Goal: Task Accomplishment & Management: Complete application form

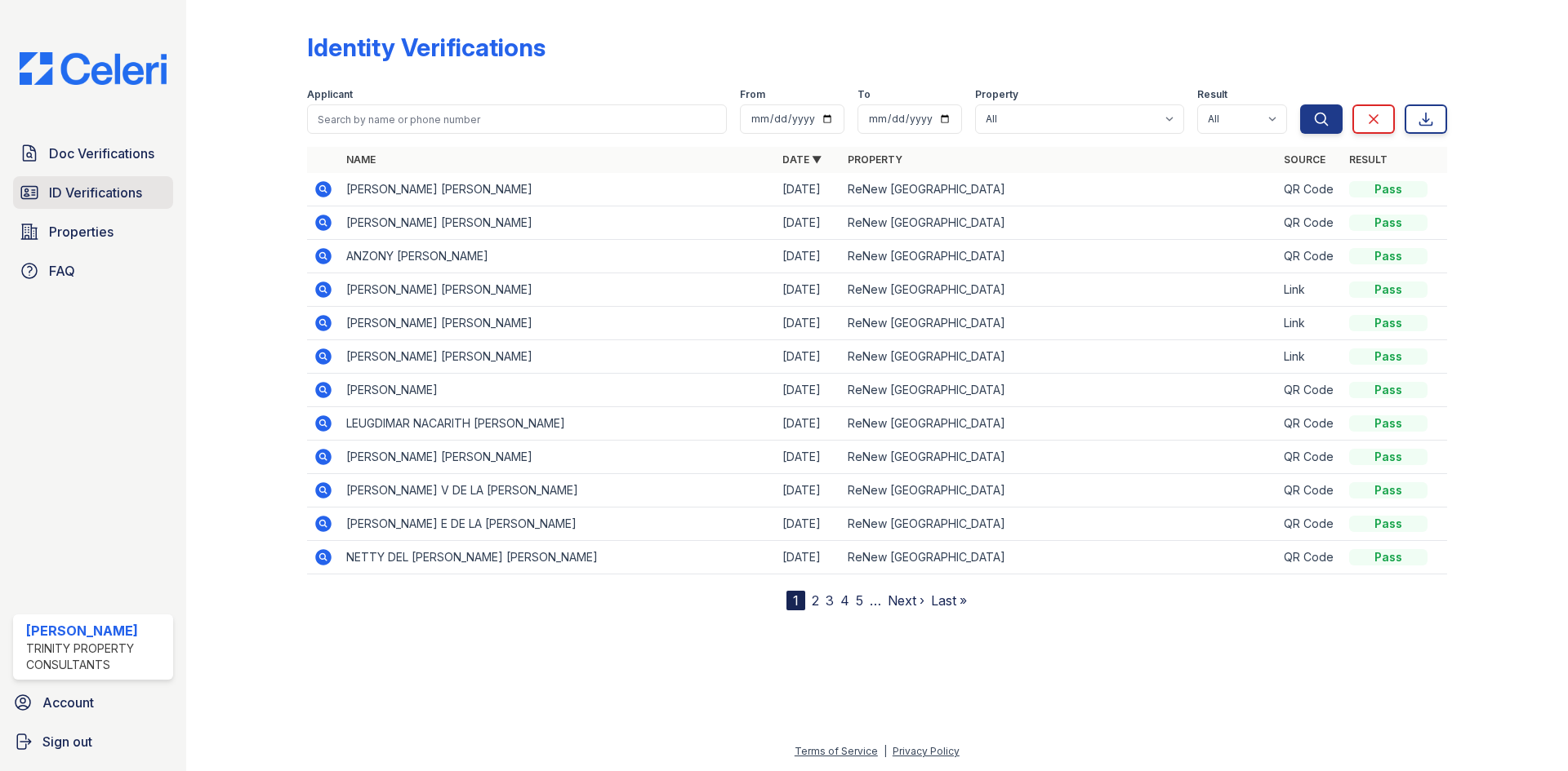
click at [111, 193] on span "ID Verifications" at bounding box center [96, 193] width 93 height 20
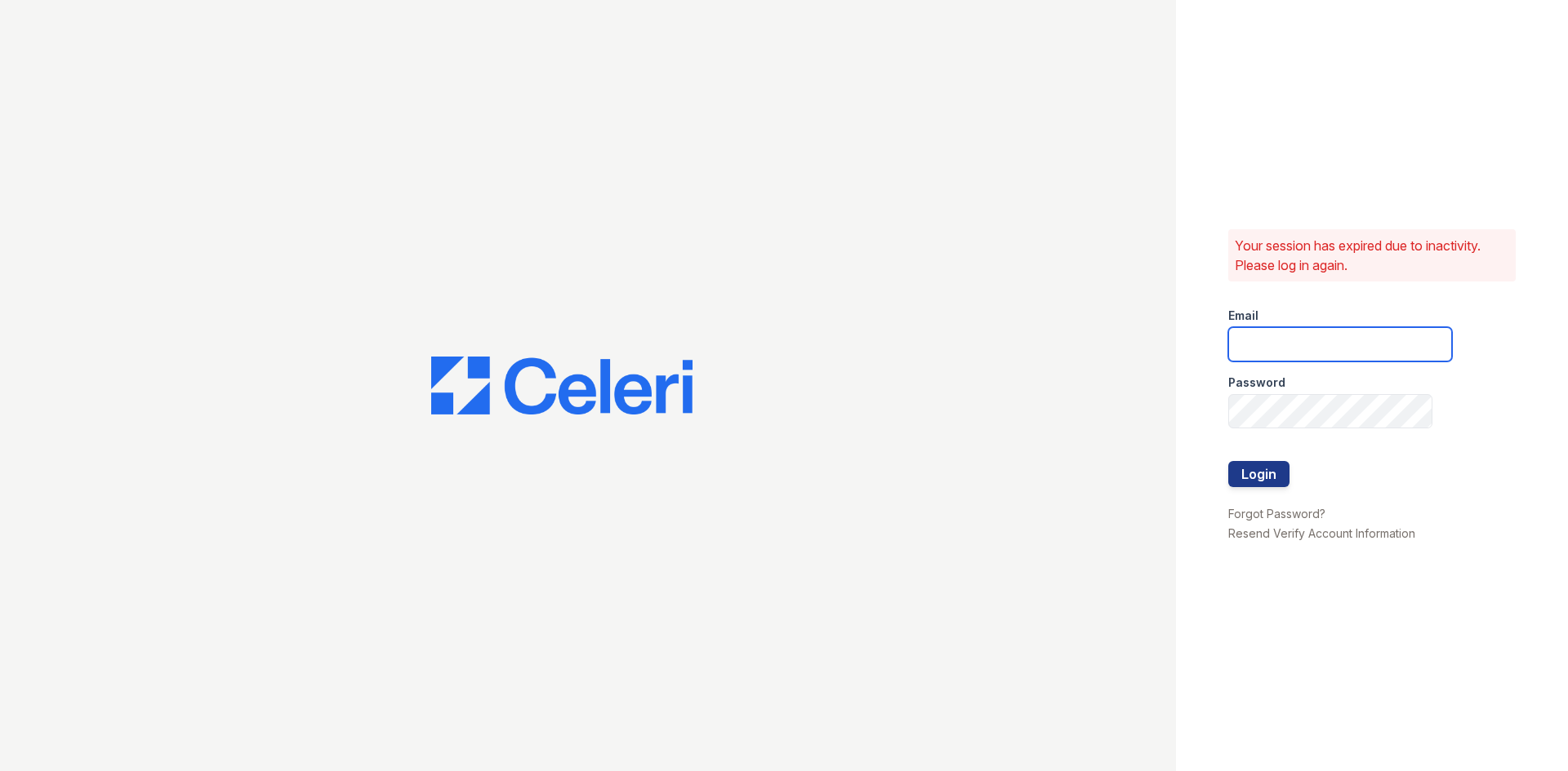
click at [1355, 344] on input "email" at bounding box center [1340, 344] width 224 height 34
type input "[EMAIL_ADDRESS][DOMAIN_NAME]"
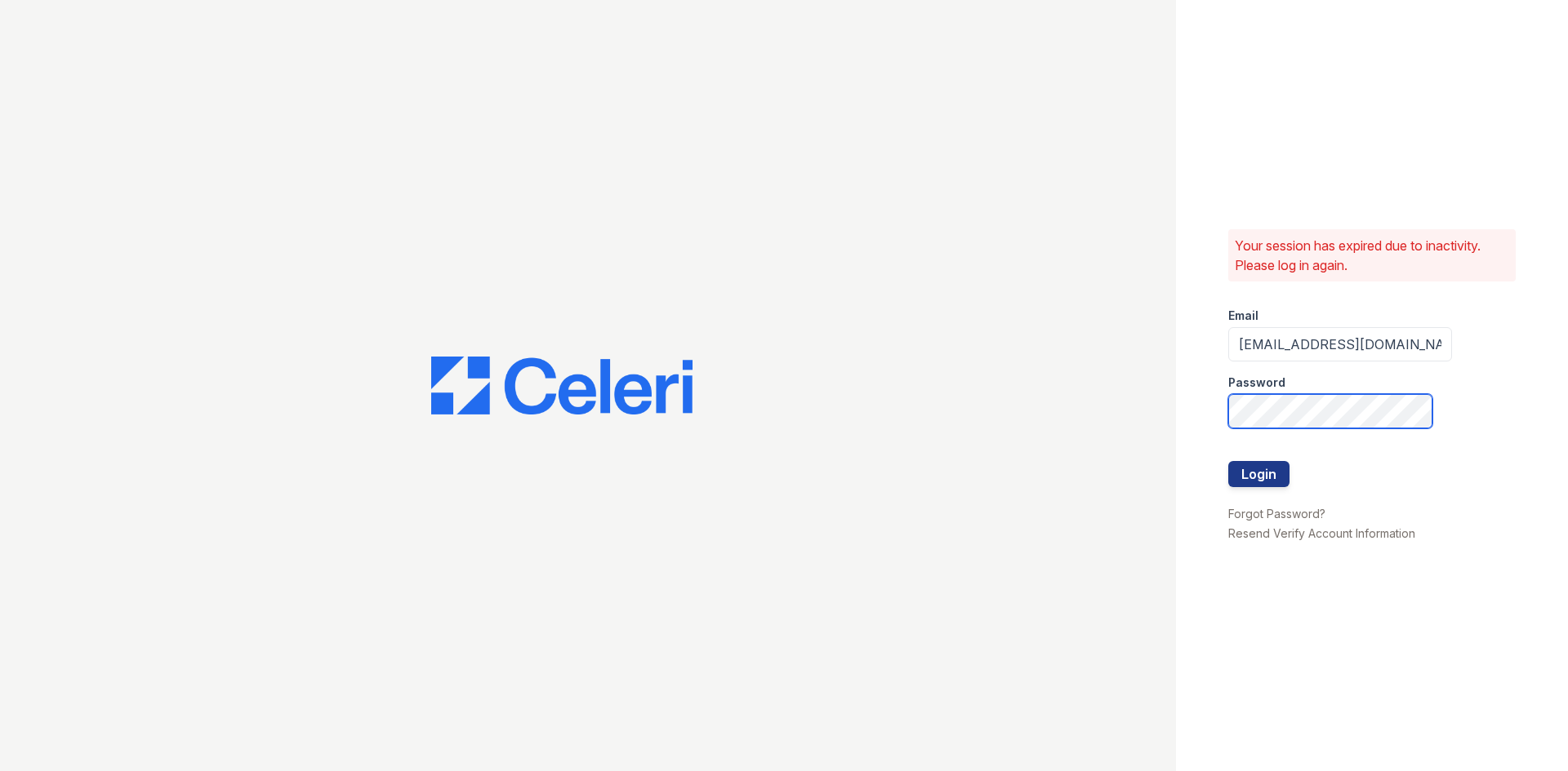
click at [1228, 461] on button "Login" at bounding box center [1259, 474] width 61 height 26
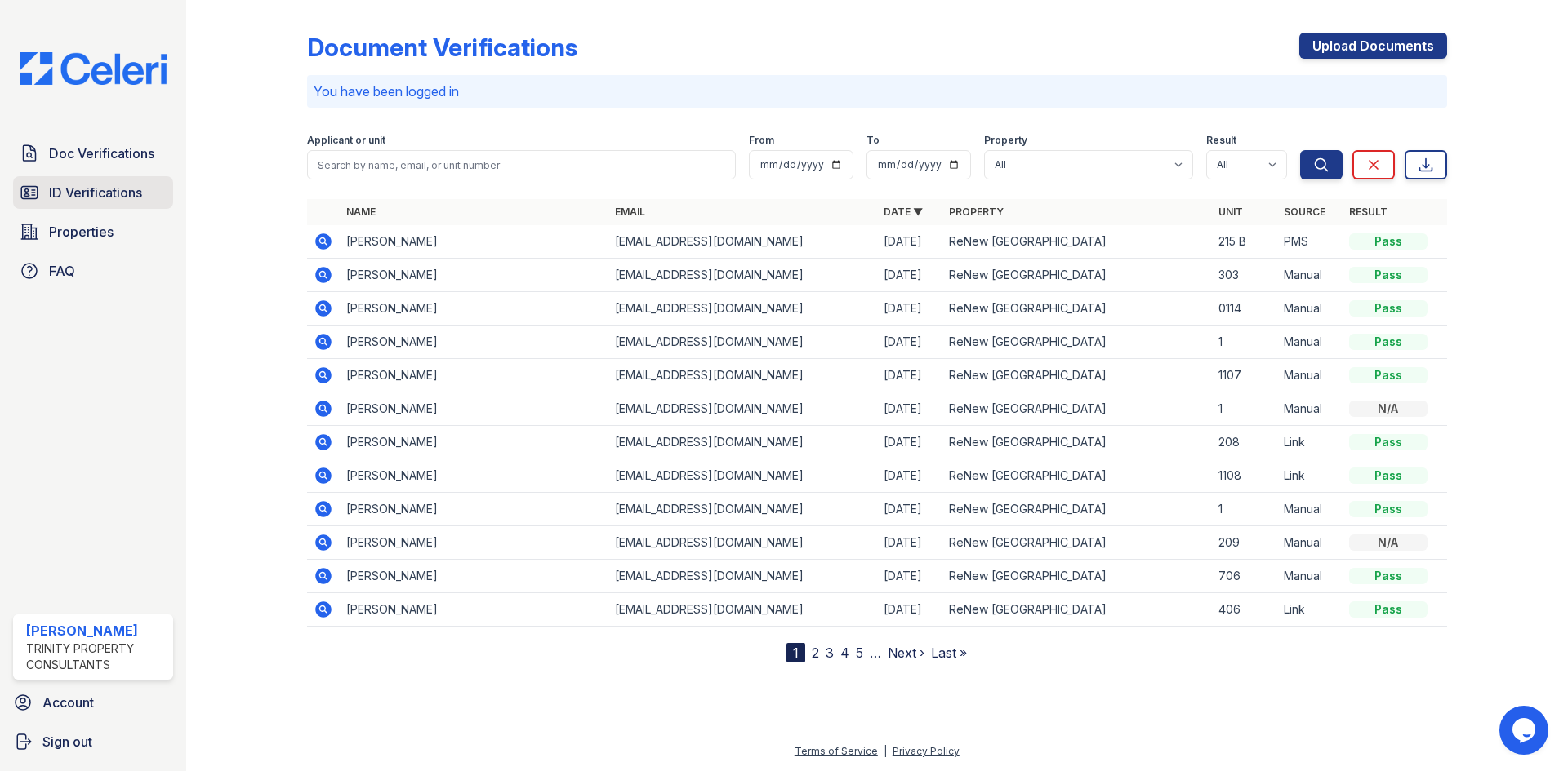
click at [107, 187] on span "ID Verifications" at bounding box center [96, 193] width 93 height 20
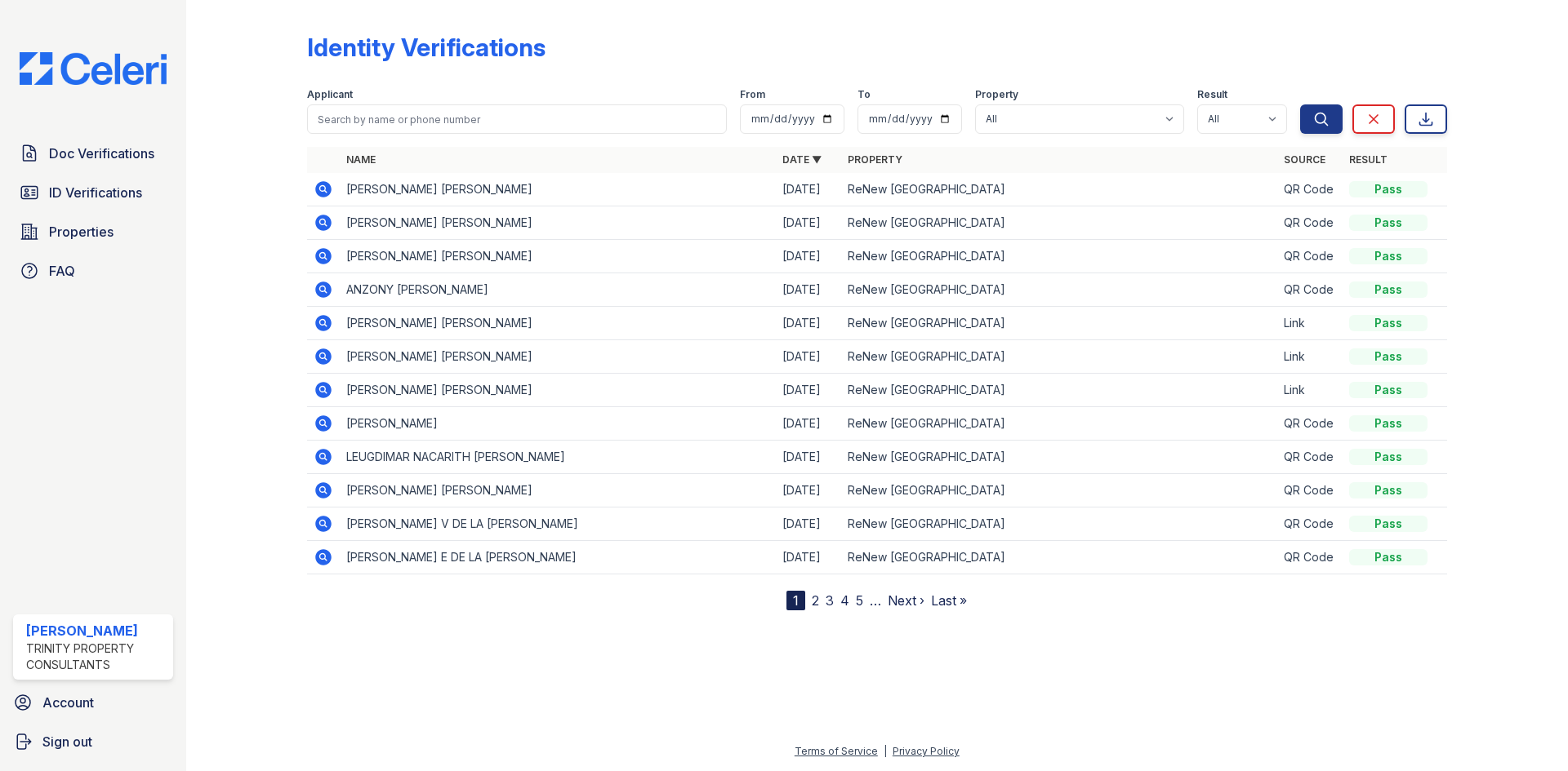
click at [318, 183] on icon at bounding box center [324, 190] width 17 height 17
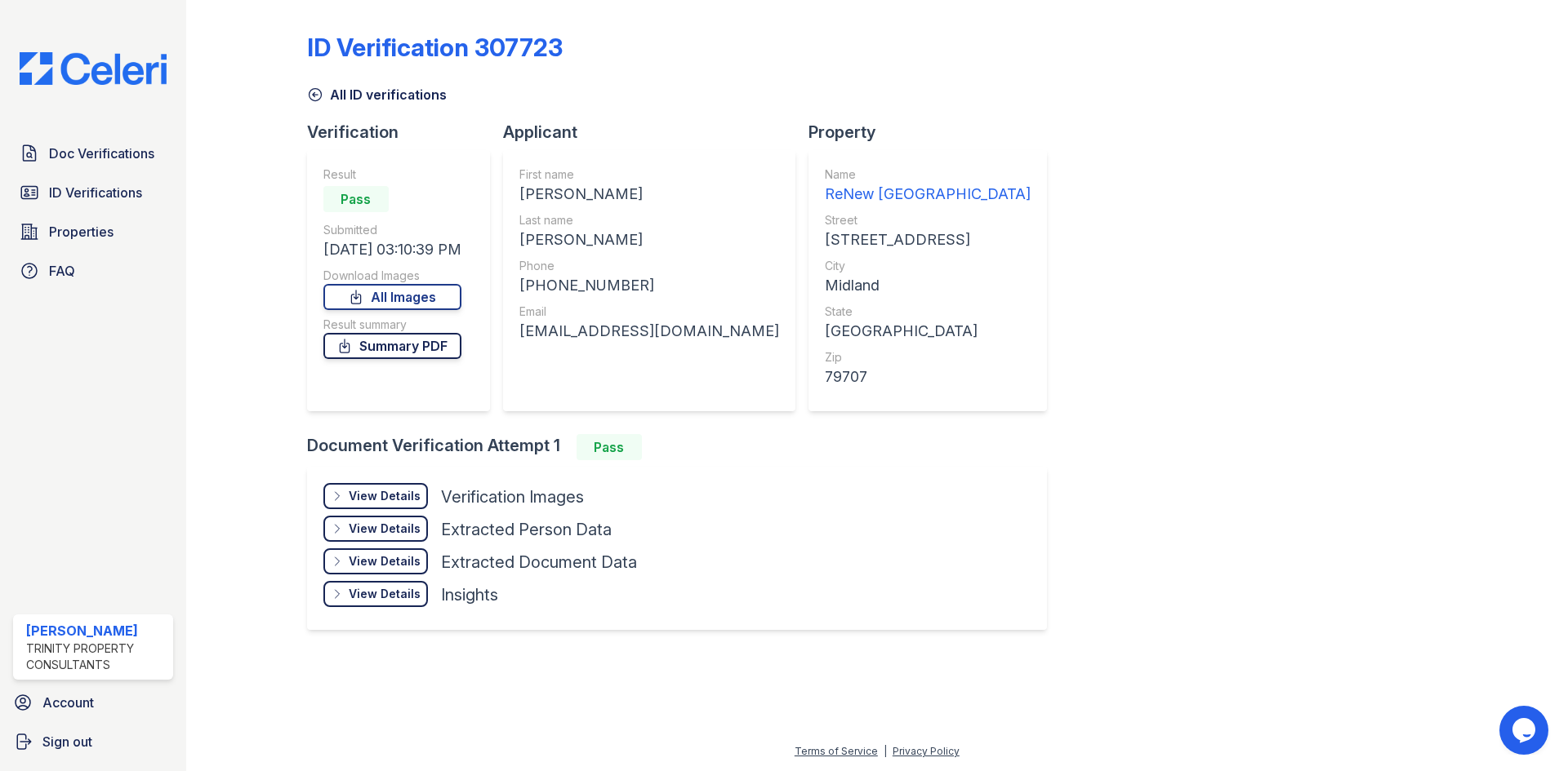
click at [422, 346] on link "Summary PDF" at bounding box center [393, 346] width 138 height 26
click at [422, 345] on link "Summary PDF" at bounding box center [393, 346] width 138 height 26
click at [110, 157] on span "Doc Verifications" at bounding box center [101, 153] width 105 height 20
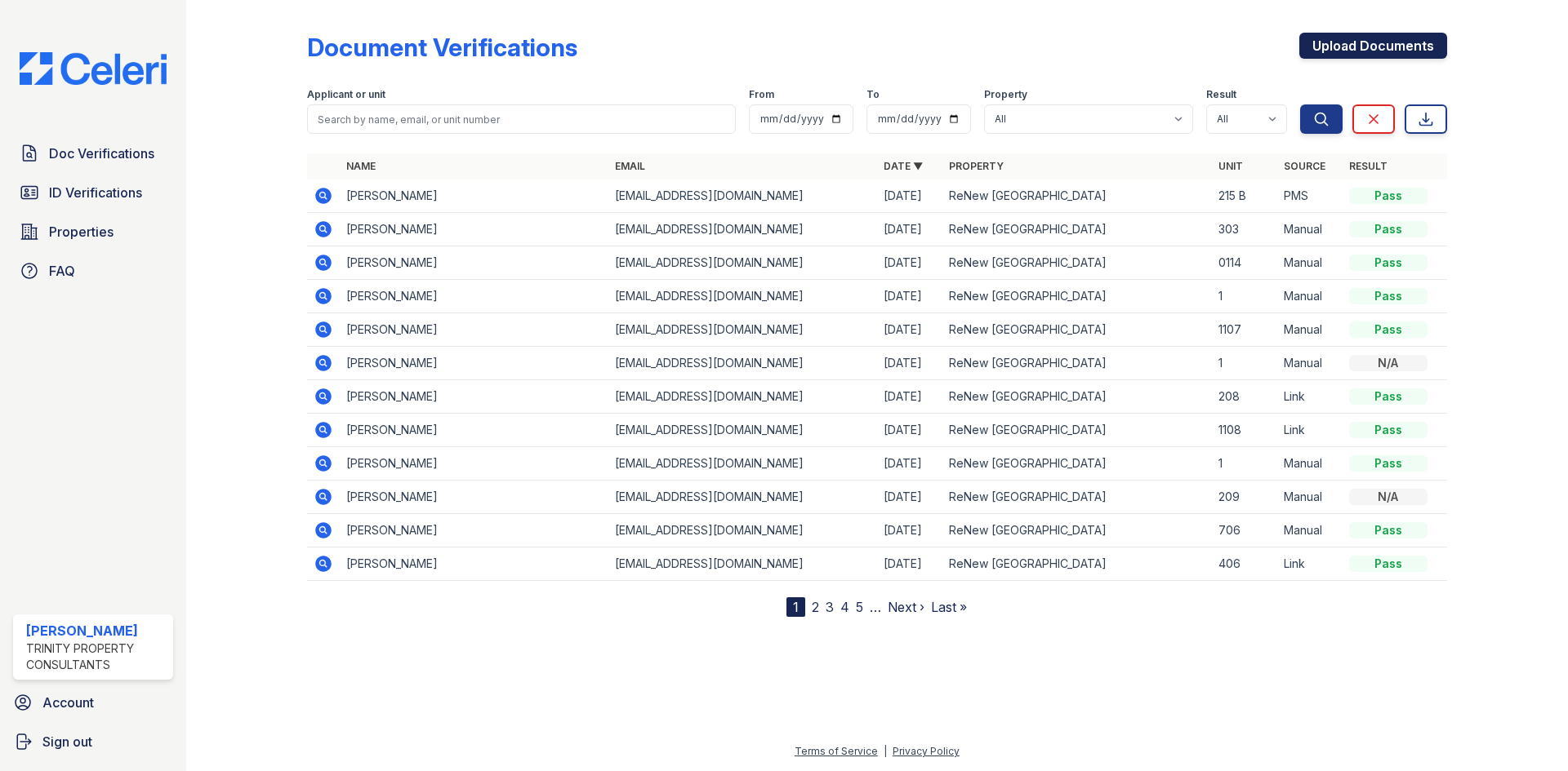
click at [1354, 47] on link "Upload Documents" at bounding box center [1373, 46] width 148 height 26
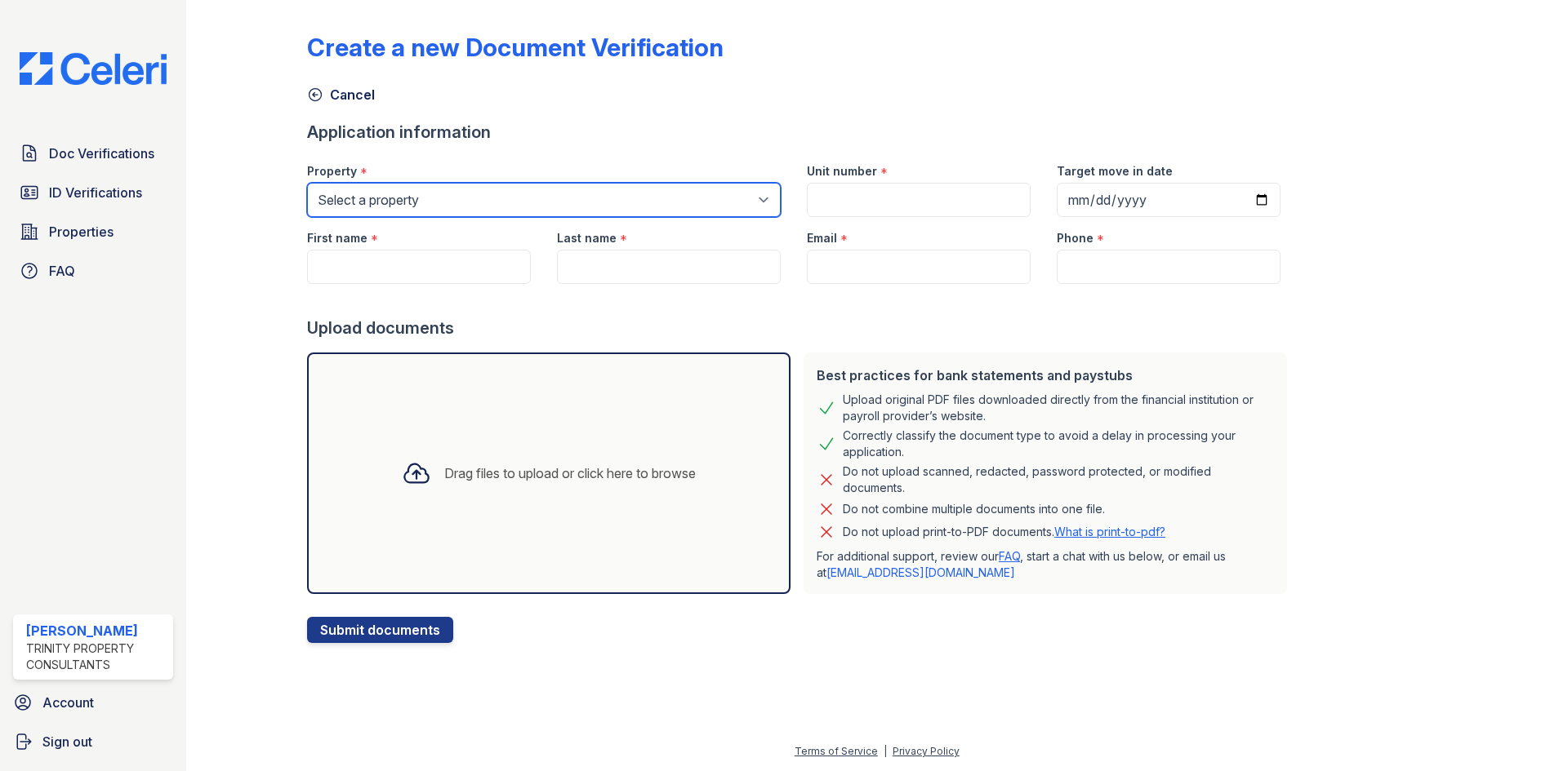
click at [431, 198] on select "Select a property ReNew [GEOGRAPHIC_DATA] [GEOGRAPHIC_DATA]" at bounding box center [543, 200] width 474 height 34
select select "75"
click at [307, 183] on select "Select a property ReNew [GEOGRAPHIC_DATA] [GEOGRAPHIC_DATA]" at bounding box center [543, 200] width 474 height 34
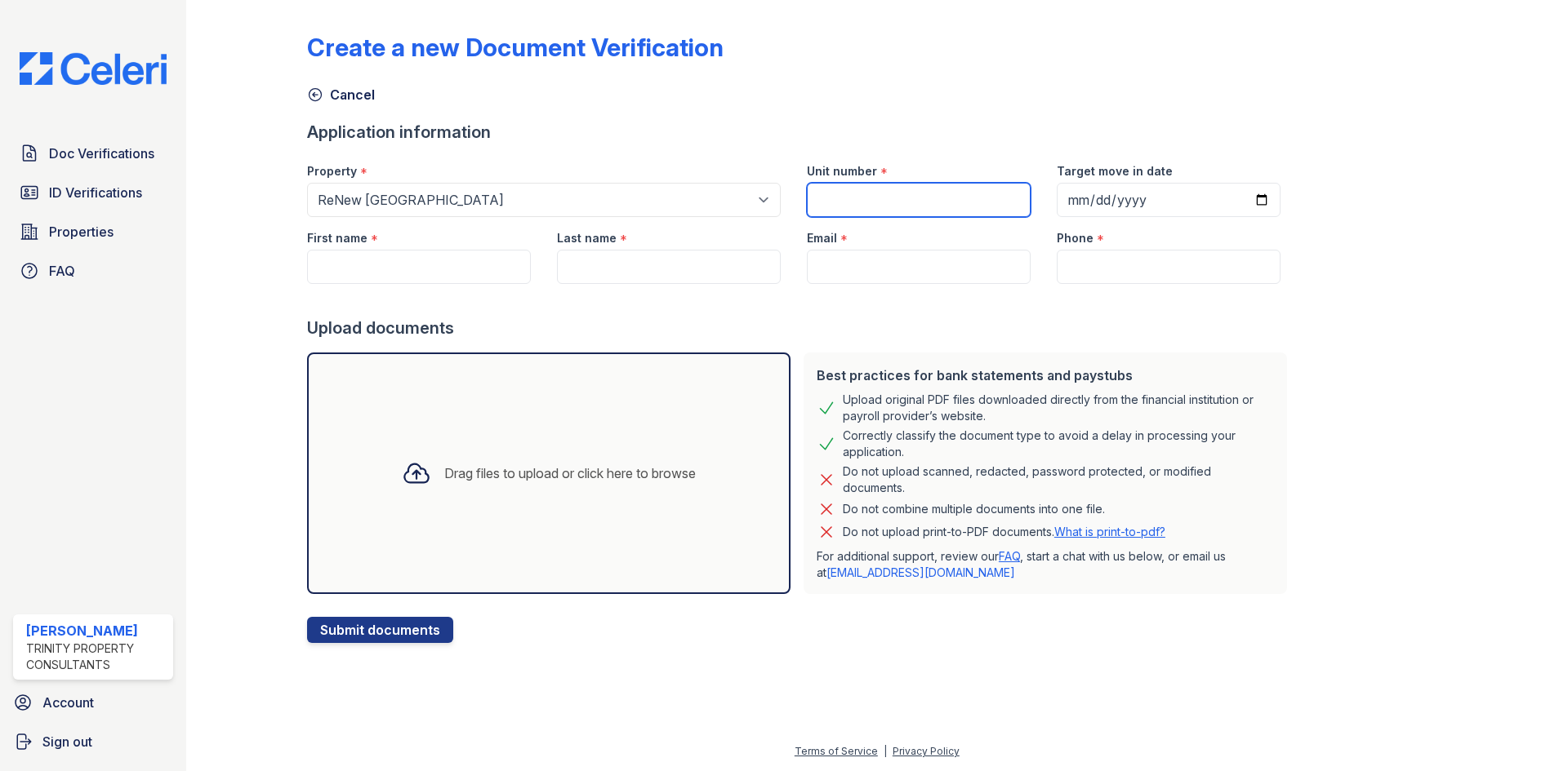
click at [848, 196] on input "Unit number" at bounding box center [918, 200] width 224 height 34
type input "906B"
click at [1057, 198] on input "Target move in date" at bounding box center [1169, 200] width 224 height 34
type input "[DATE]"
click at [338, 261] on input "First name" at bounding box center [419, 267] width 224 height 34
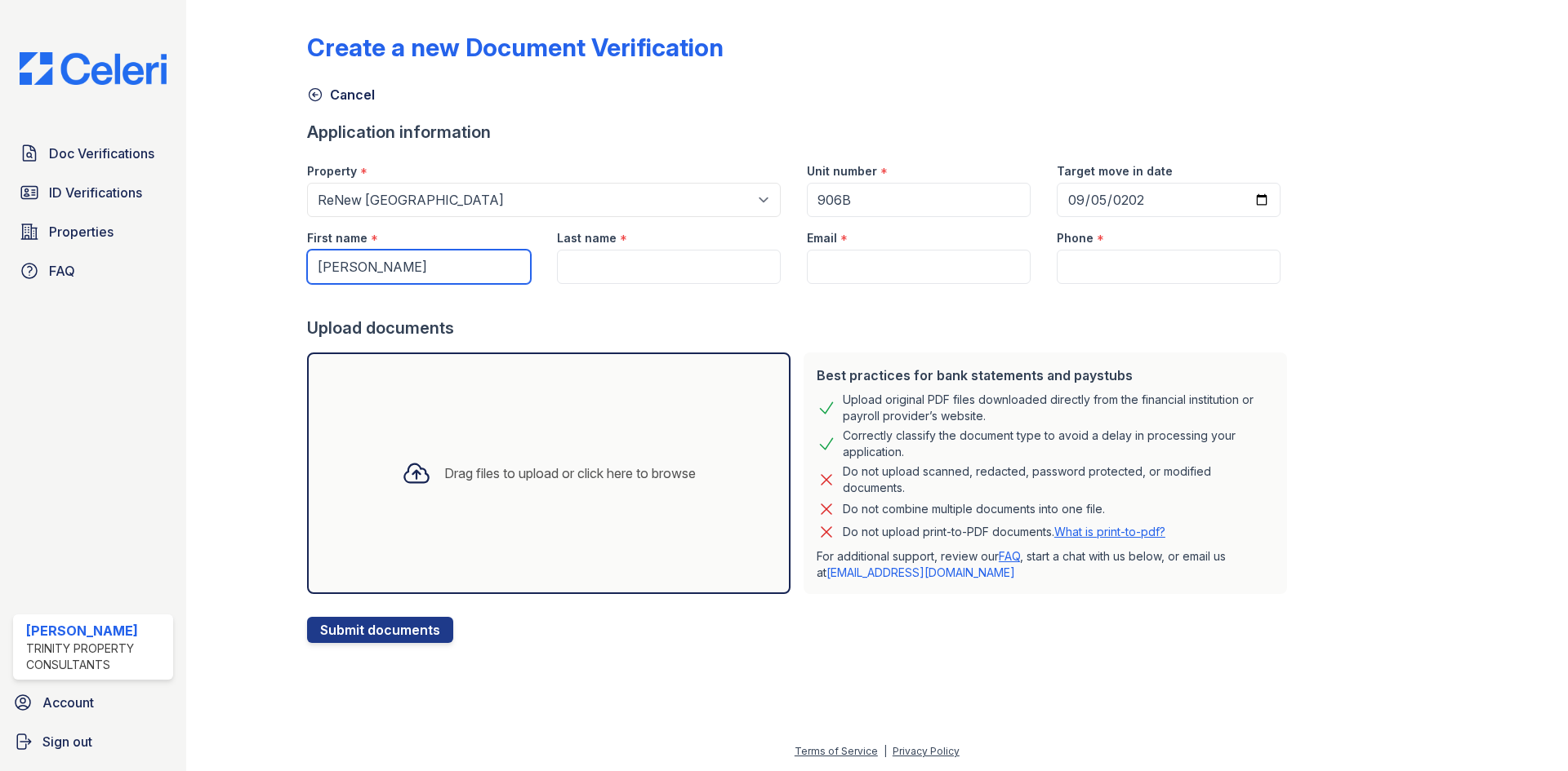
type input "[PERSON_NAME]"
click at [637, 280] on input "Last name" at bounding box center [669, 267] width 224 height 34
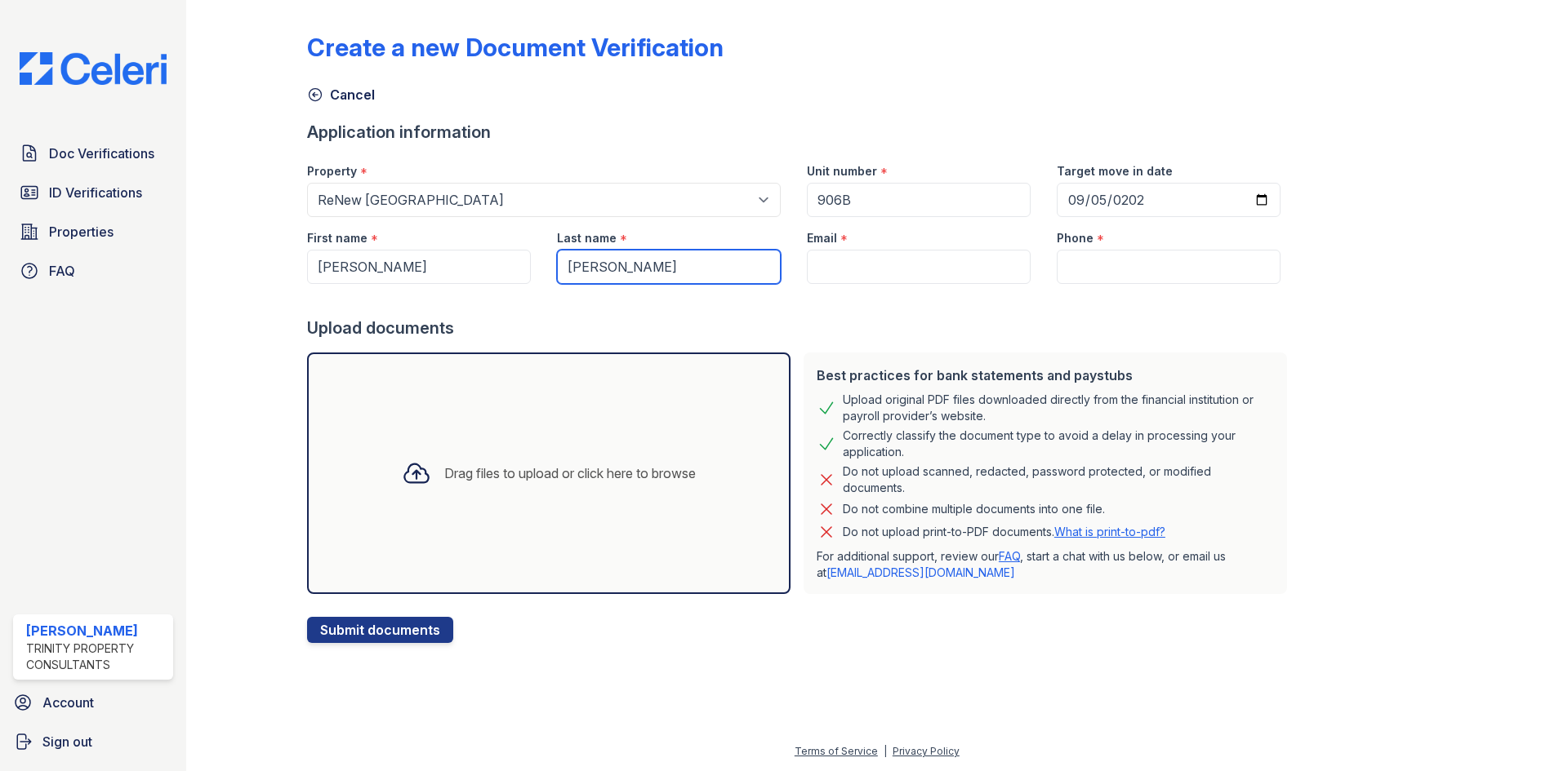
type input "[PERSON_NAME]"
click at [871, 271] on input "Email" at bounding box center [918, 267] width 224 height 34
click at [877, 271] on input "Email" at bounding box center [918, 267] width 224 height 34
paste input "[EMAIL_ADDRESS][DOMAIN_NAME]"
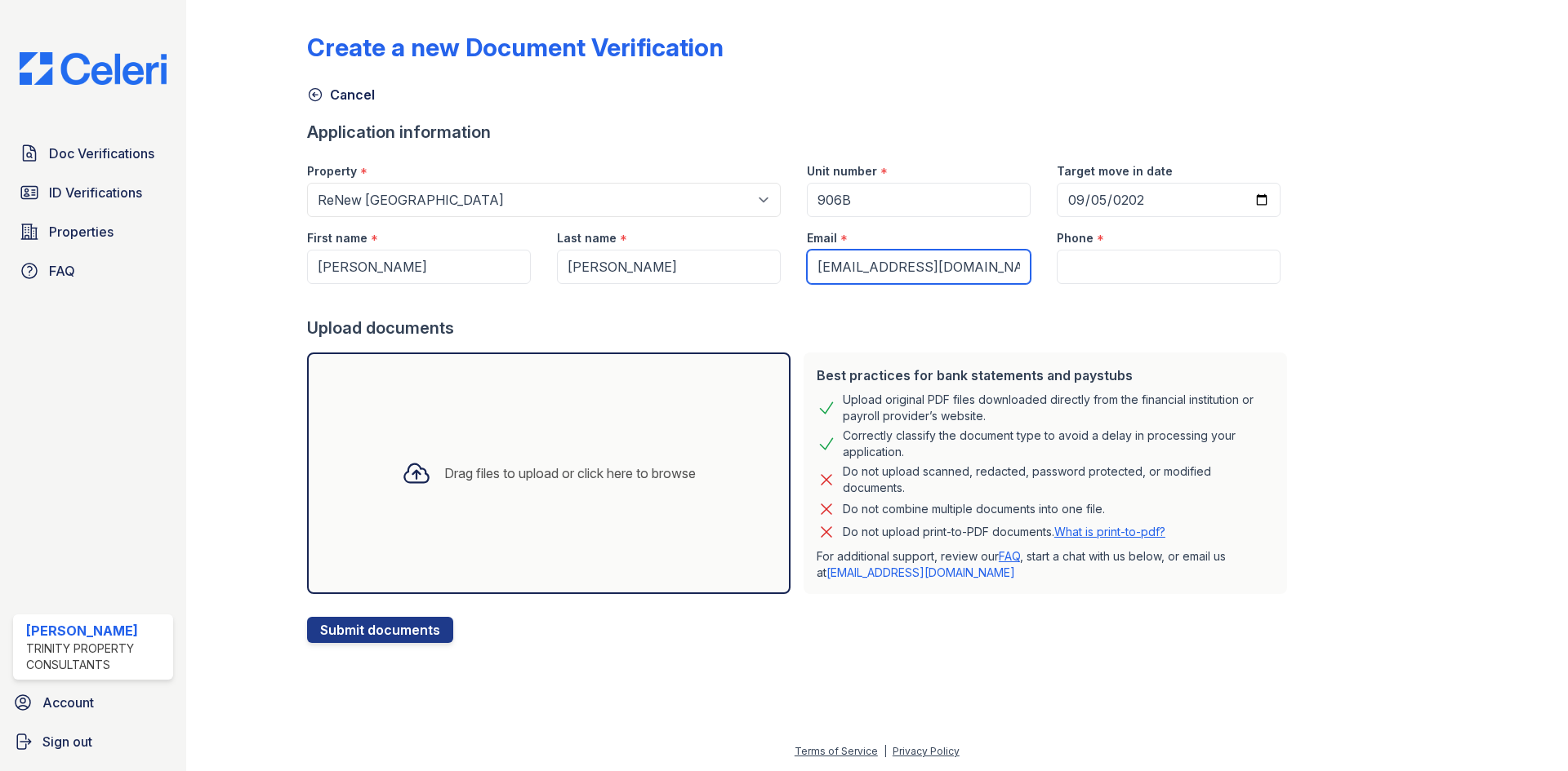
type input "[EMAIL_ADDRESS][DOMAIN_NAME]"
click at [1096, 266] on input "Phone" at bounding box center [1169, 267] width 224 height 34
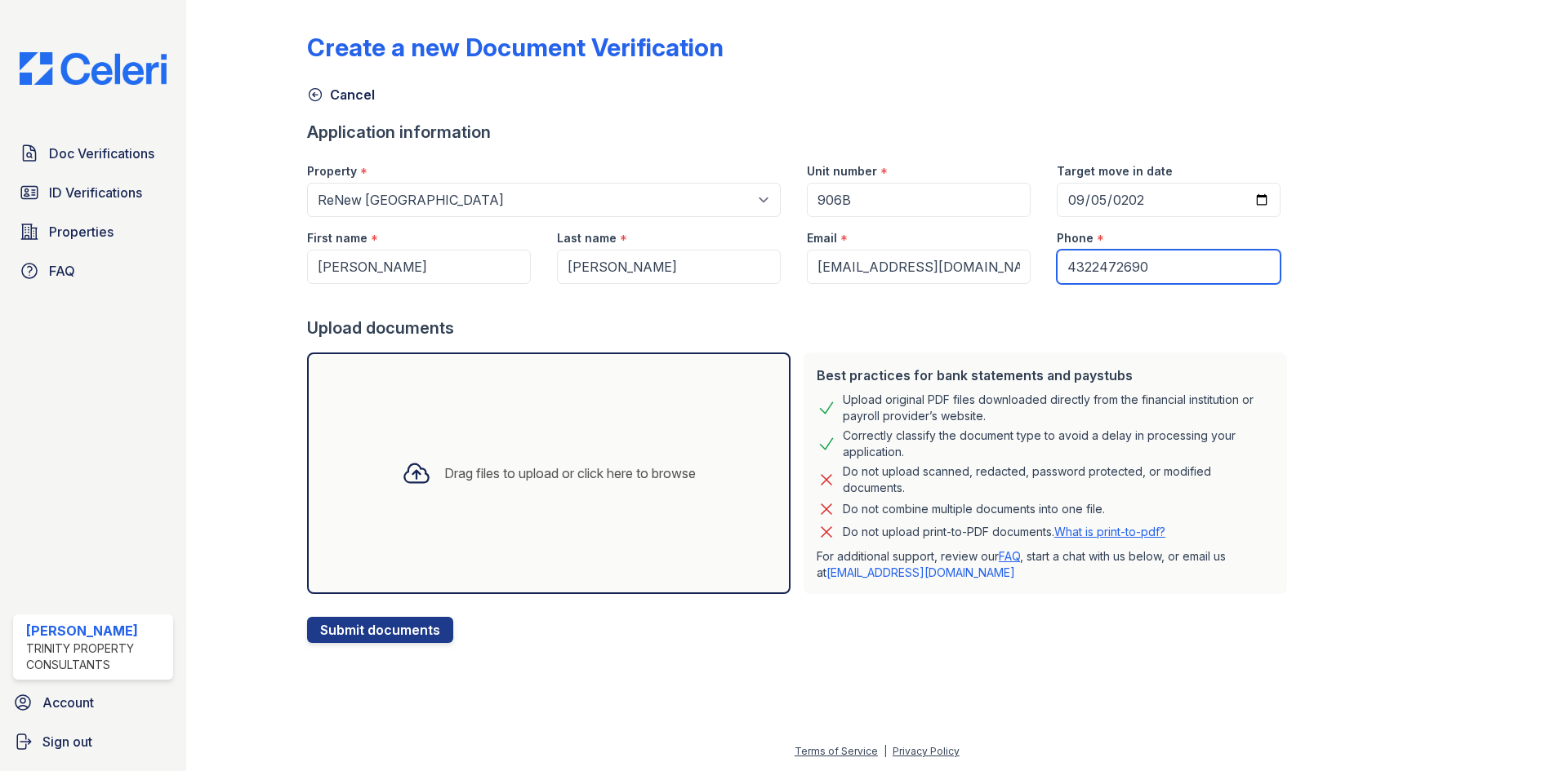
type input "4322472690"
click at [477, 459] on div "Drag files to upload or click here to browse" at bounding box center [549, 473] width 320 height 56
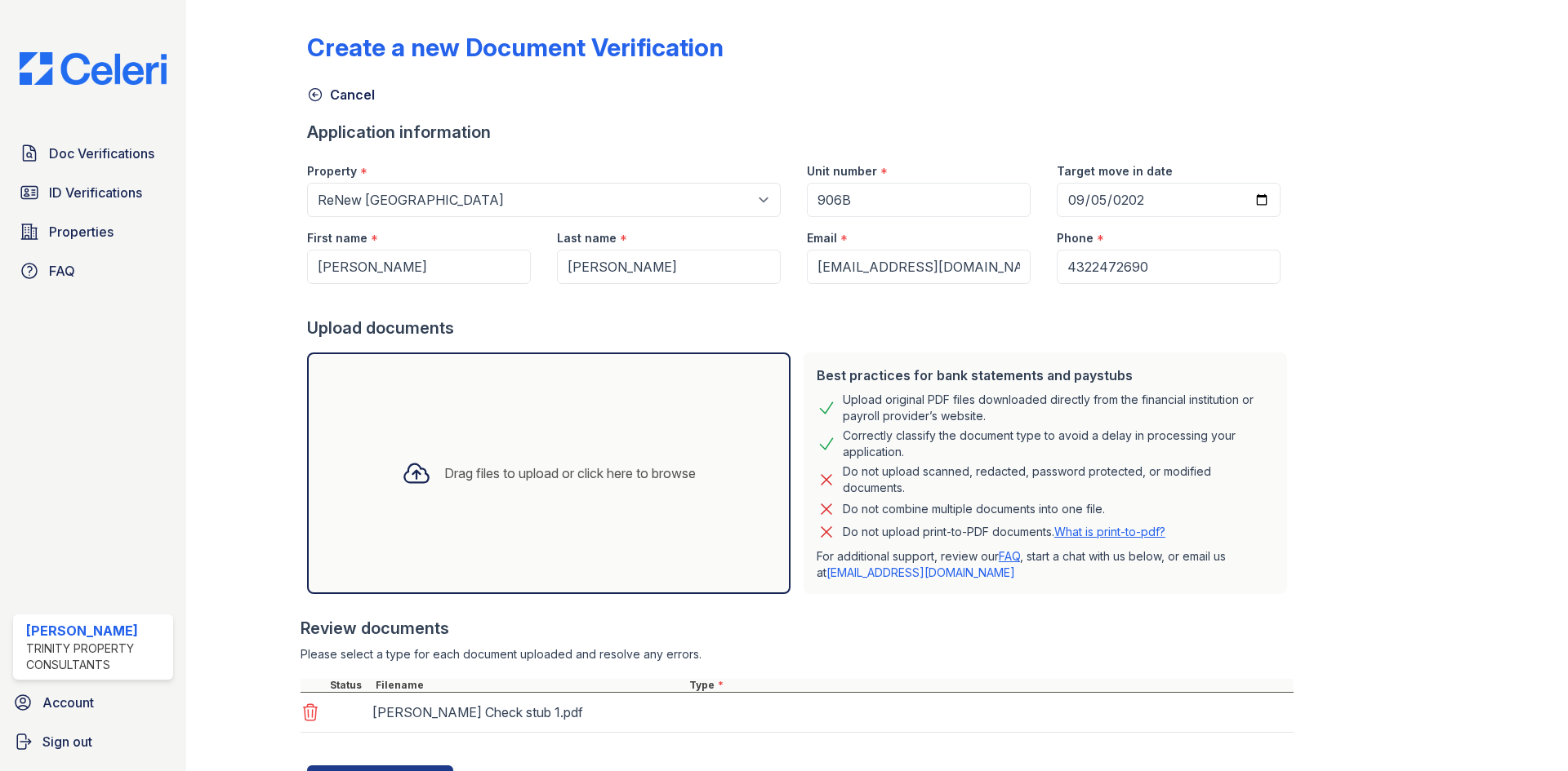
click at [589, 421] on div "Drag files to upload or click here to browse" at bounding box center [549, 473] width 484 height 242
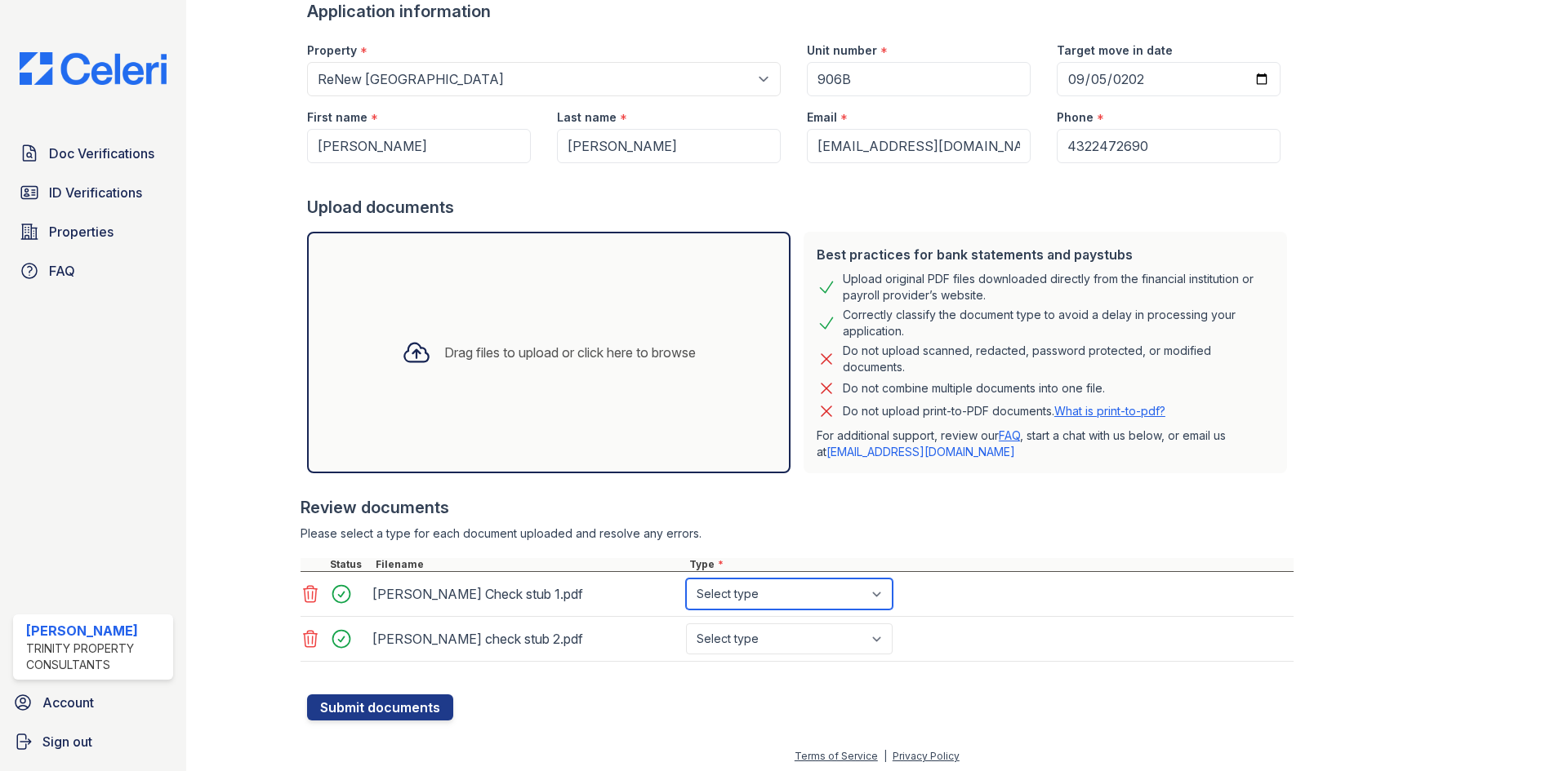
click at [758, 598] on select "Select type Paystub Bank Statement Offer Letter Tax Documents Benefit Award Let…" at bounding box center [789, 593] width 207 height 31
select select "paystub"
click at [686, 578] on select "Select type Paystub Bank Statement Offer Letter Tax Documents Benefit Award Let…" at bounding box center [789, 593] width 207 height 31
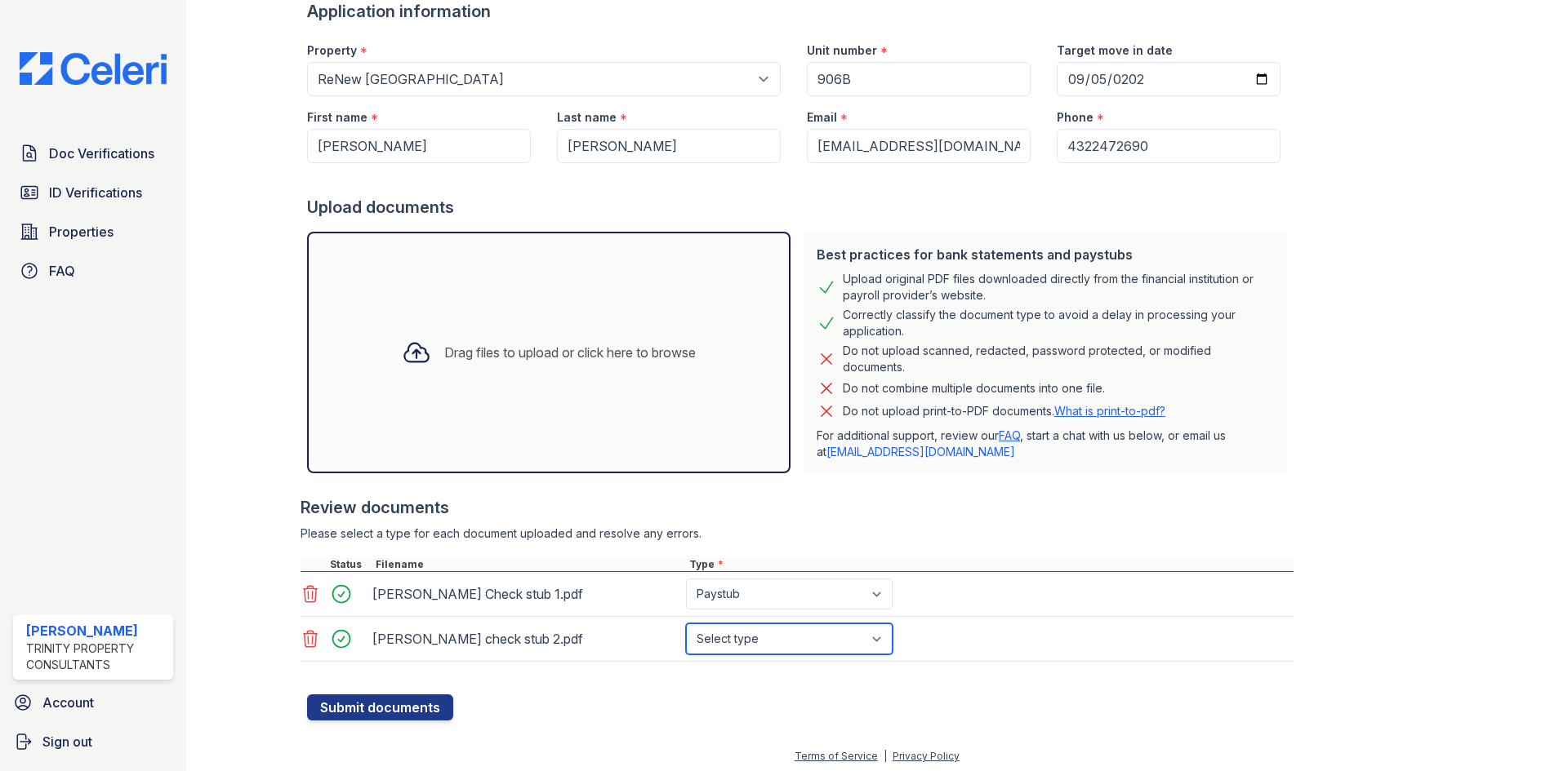
click at [771, 645] on select "Select type Paystub Bank Statement Offer Letter Tax Documents Benefit Award Let…" at bounding box center [789, 639] width 207 height 31
select select "paystub"
click at [686, 624] on select "Select type Paystub Bank Statement Offer Letter Tax Documents Benefit Award Let…" at bounding box center [789, 639] width 207 height 31
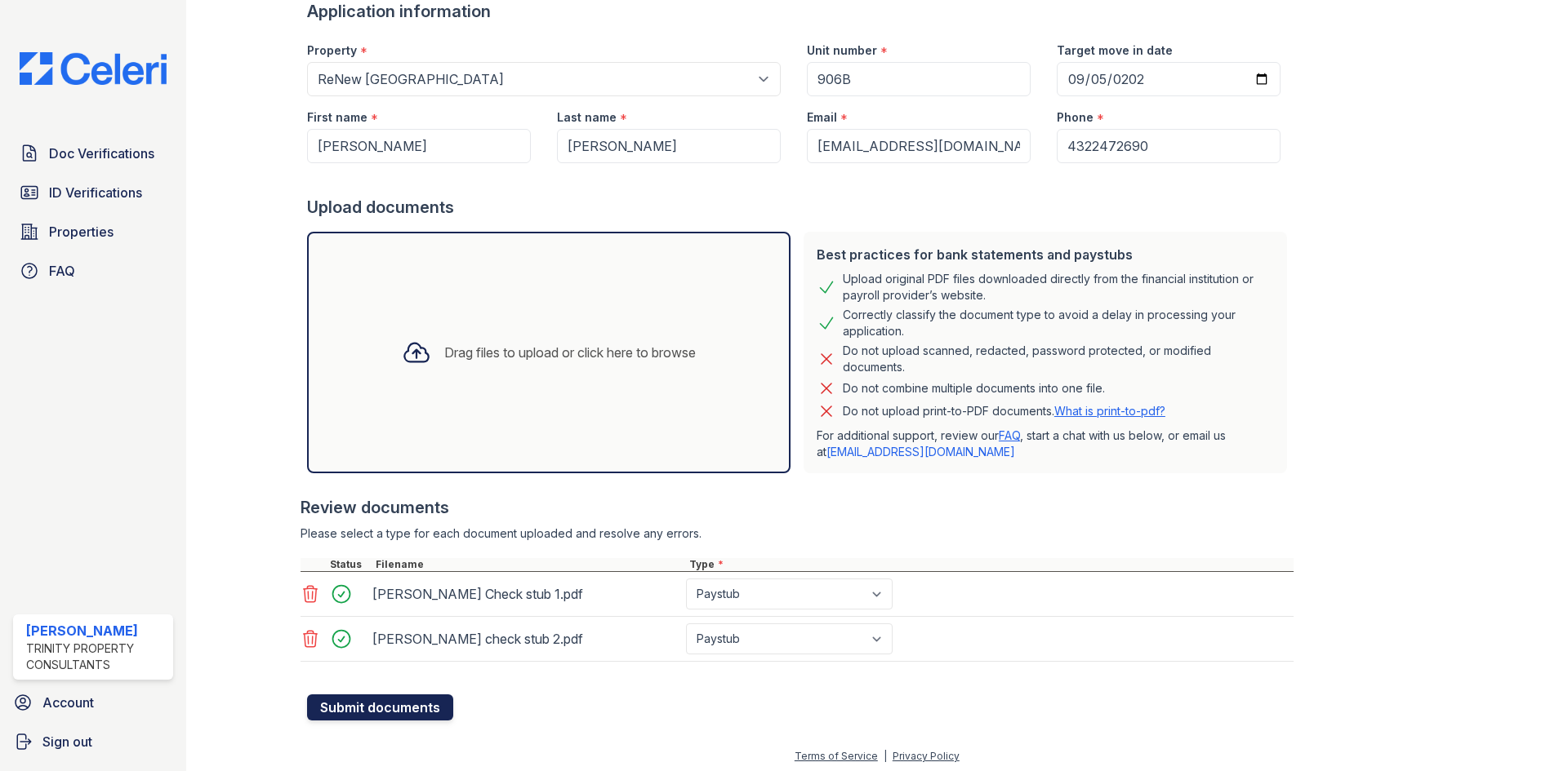
click at [379, 705] on button "Submit documents" at bounding box center [380, 708] width 146 height 26
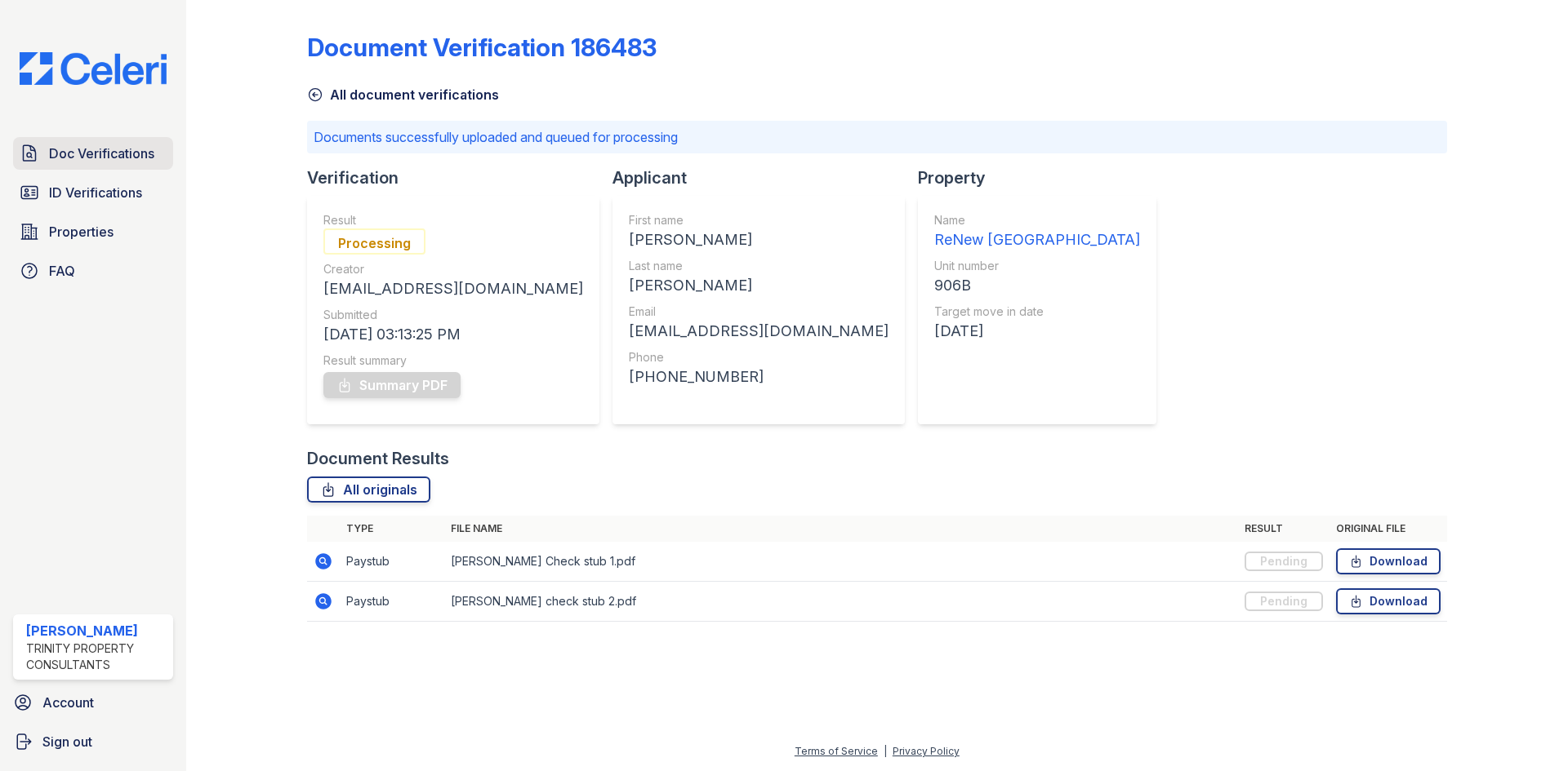
click at [103, 145] on span "Doc Verifications" at bounding box center [101, 153] width 105 height 20
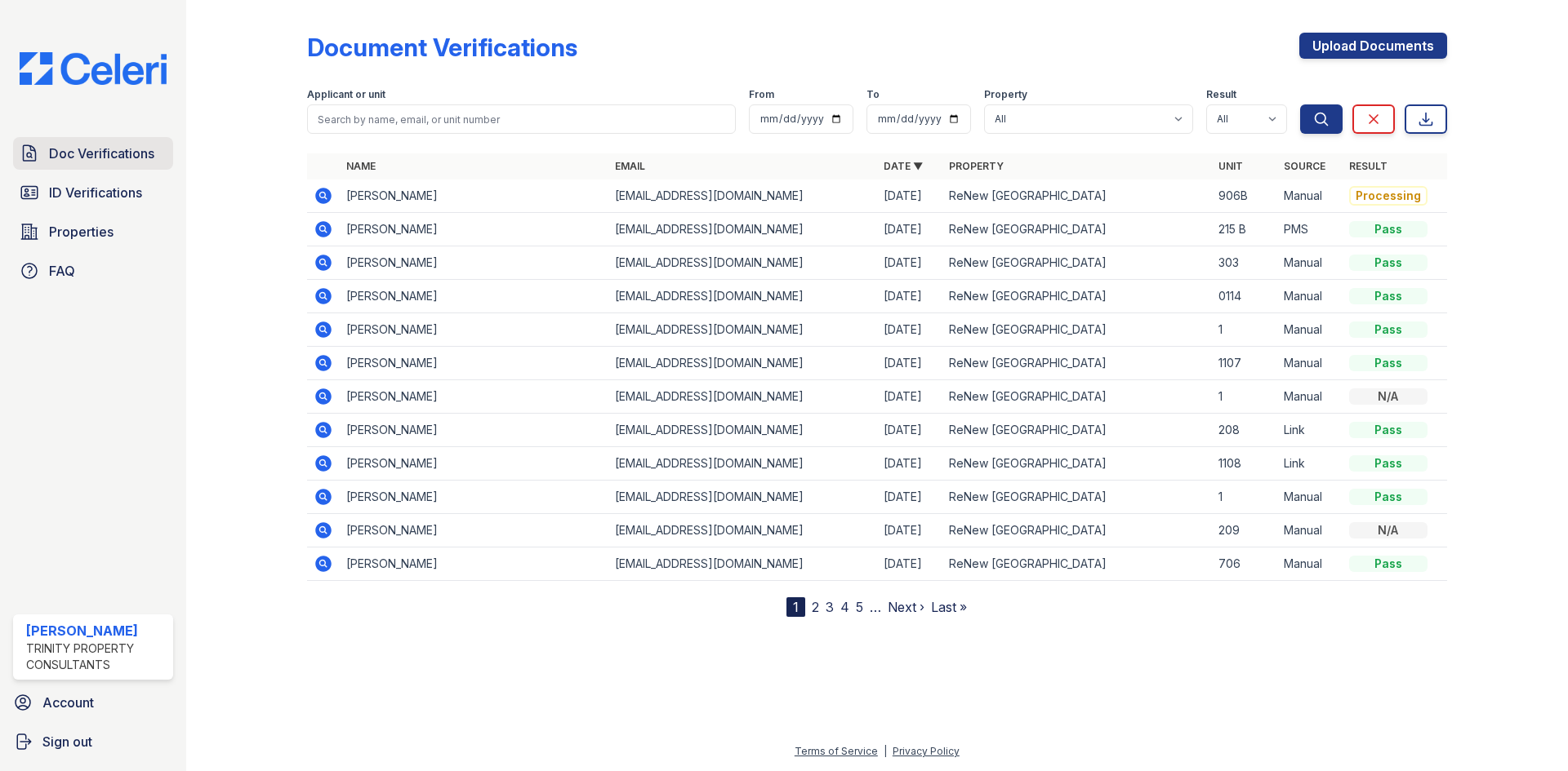
click at [100, 145] on span "Doc Verifications" at bounding box center [101, 153] width 105 height 20
click at [101, 190] on span "ID Verifications" at bounding box center [96, 193] width 93 height 20
click at [121, 148] on span "Doc Verifications" at bounding box center [101, 153] width 105 height 20
click at [324, 196] on icon at bounding box center [322, 194] width 4 height 4
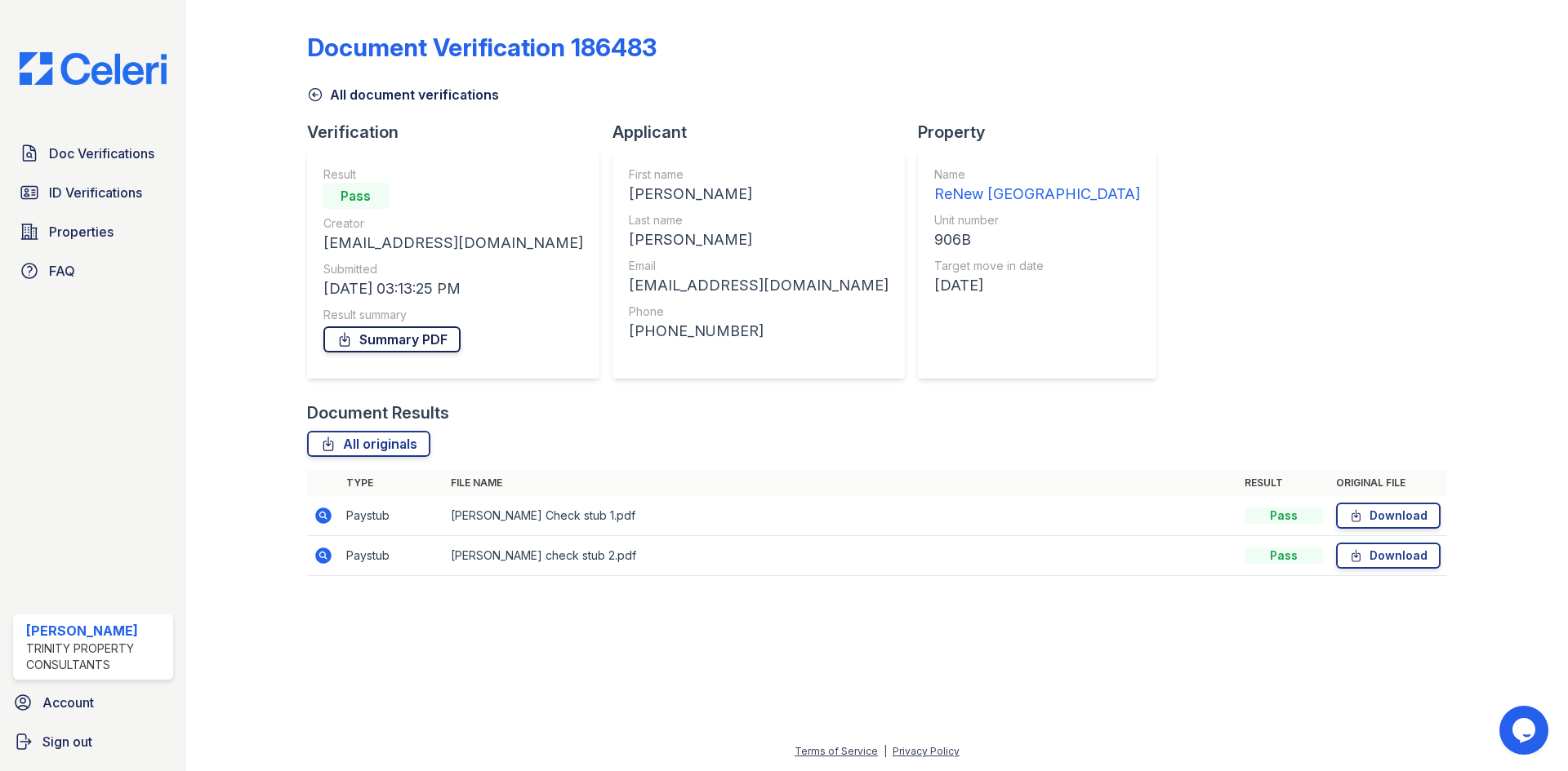
click at [394, 344] on link "Summary PDF" at bounding box center [392, 339] width 137 height 26
